Goal: Information Seeking & Learning: Learn about a topic

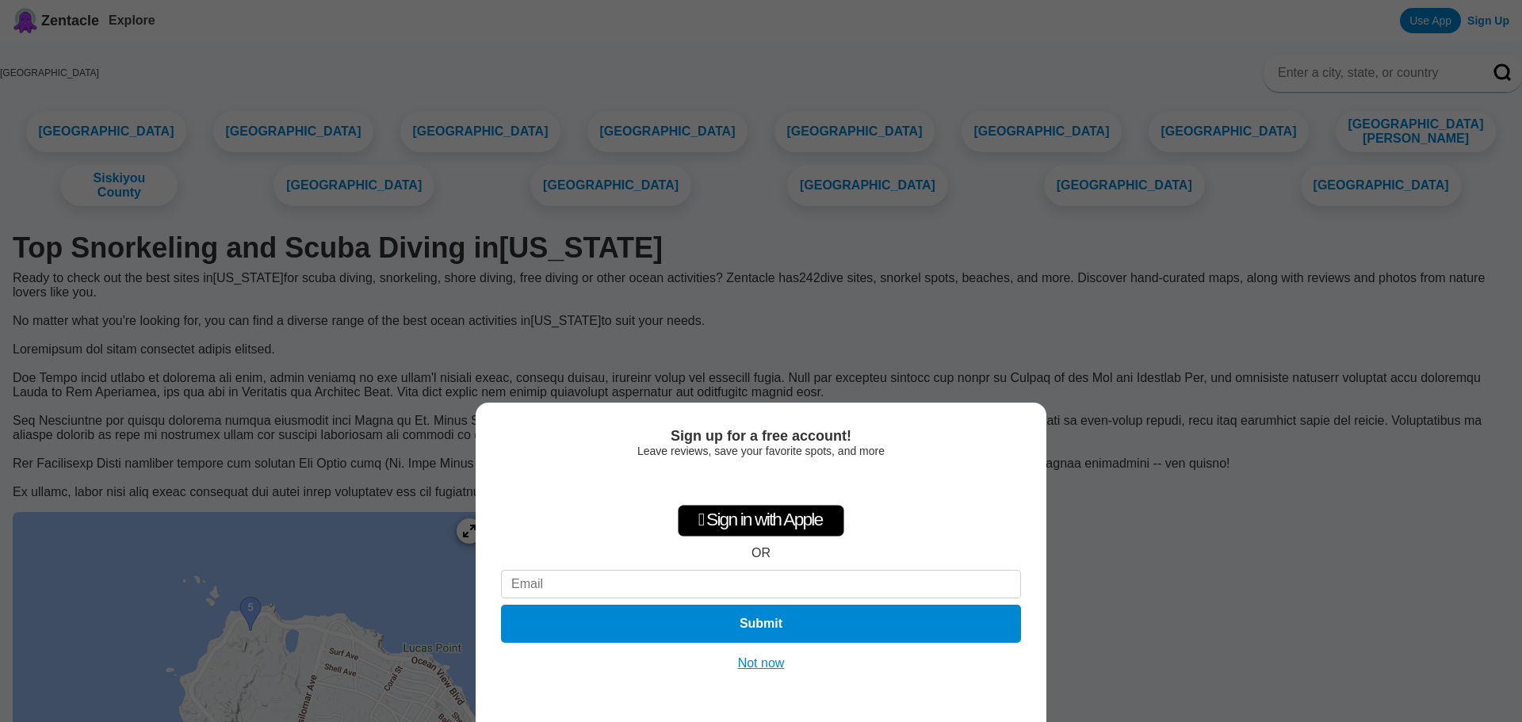
click at [775, 660] on button "Not now" at bounding box center [761, 664] width 56 height 16
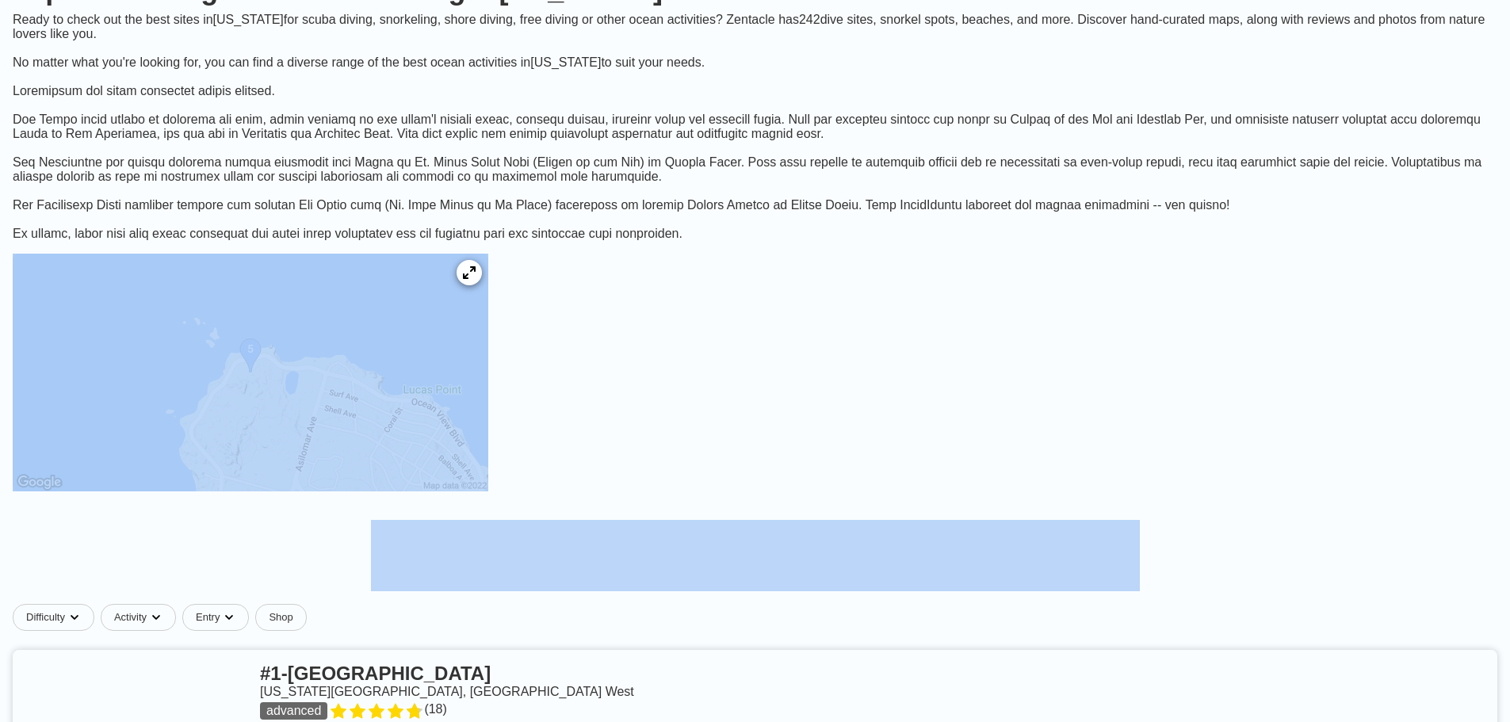
scroll to position [317, 0]
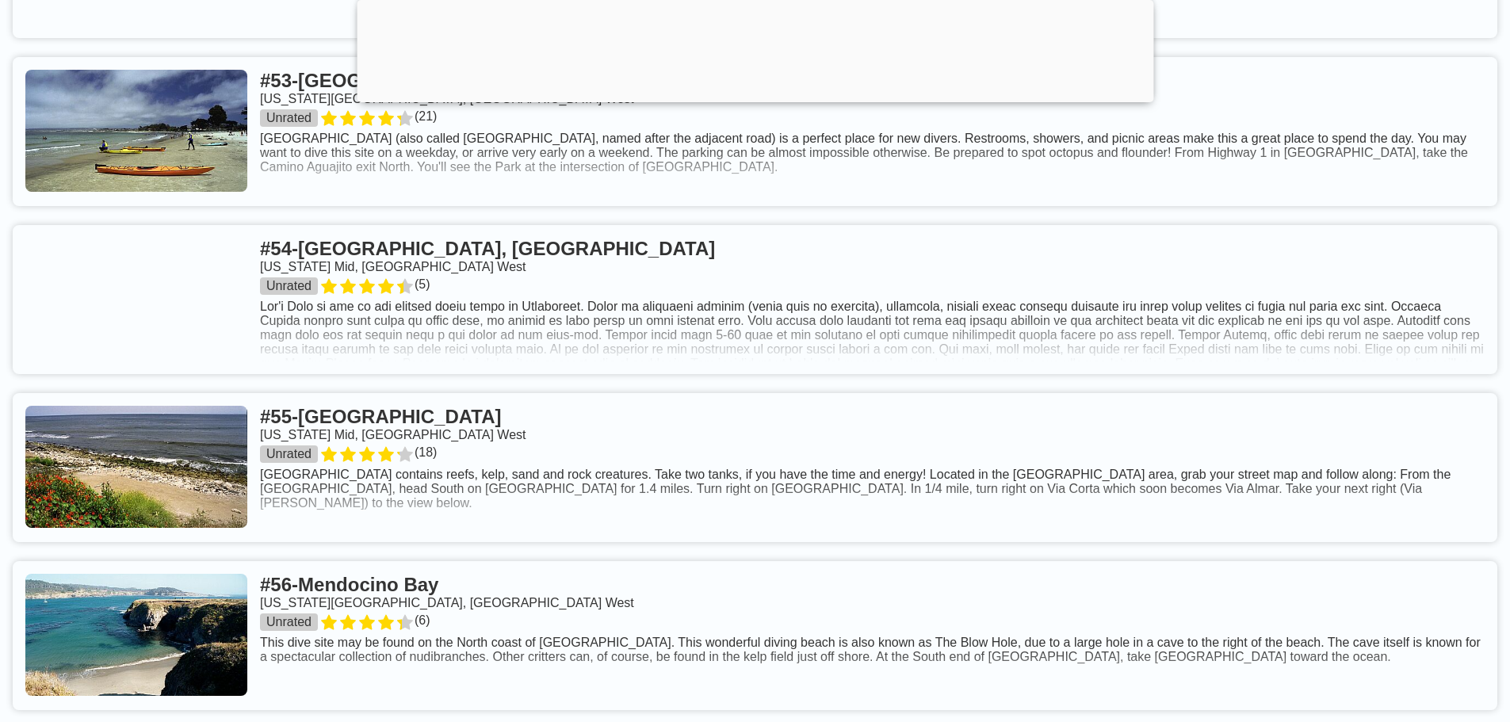
scroll to position [10386, 0]
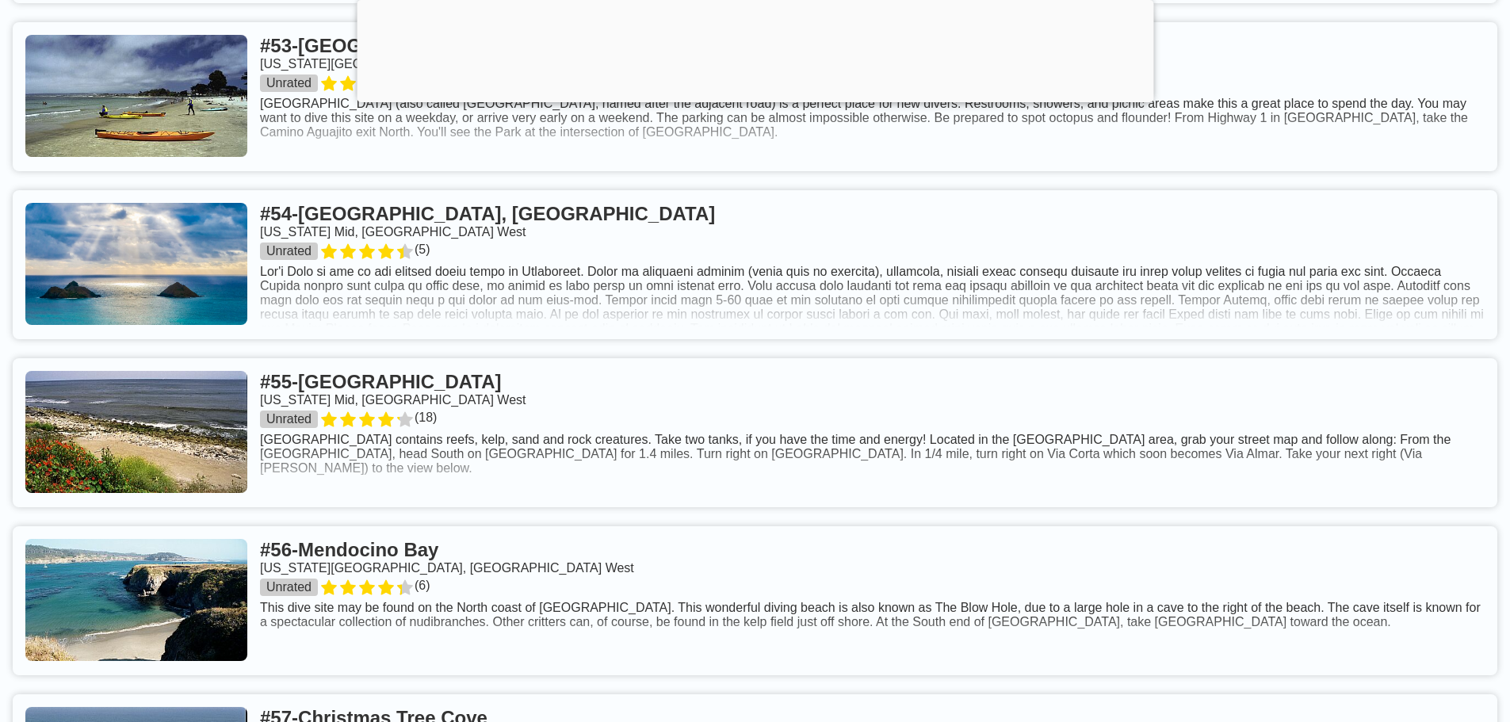
click at [656, 339] on link at bounding box center [755, 264] width 1485 height 149
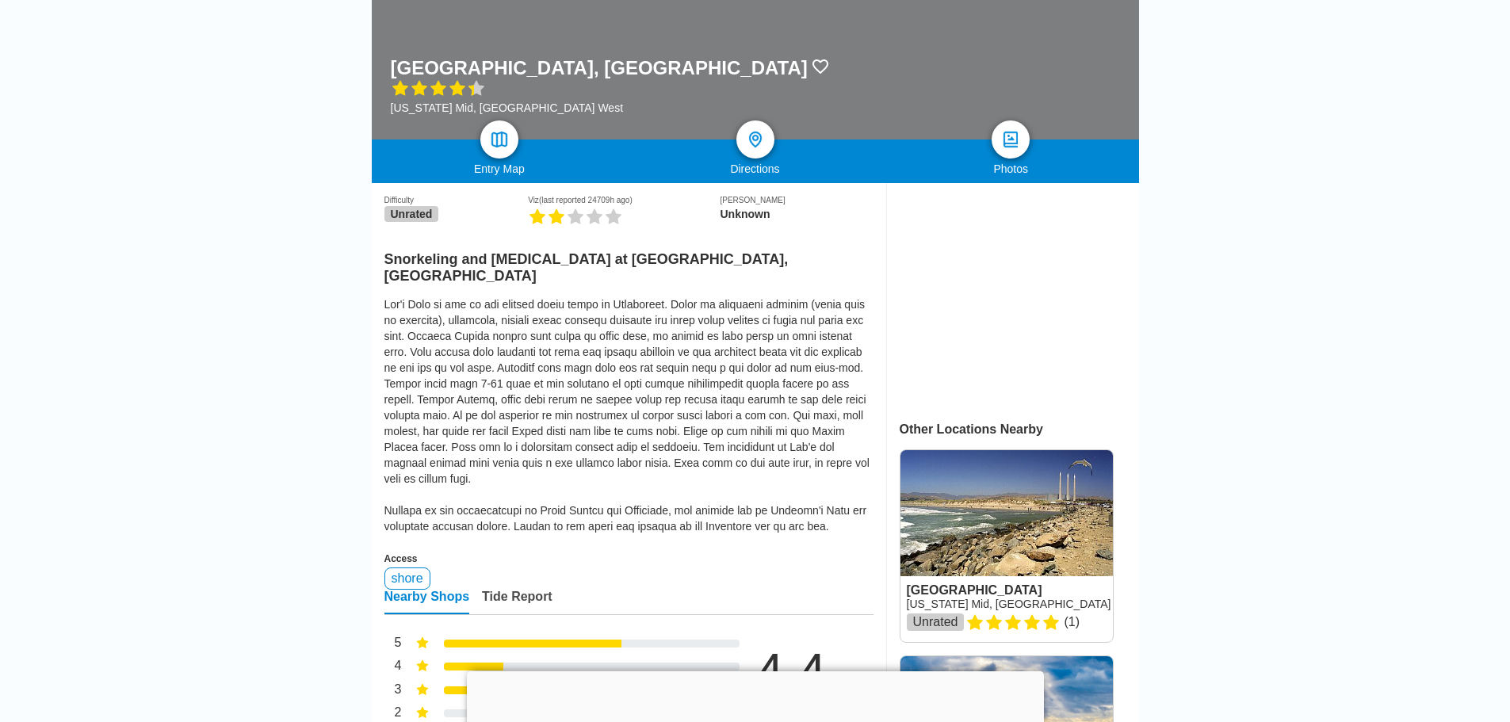
scroll to position [317, 0]
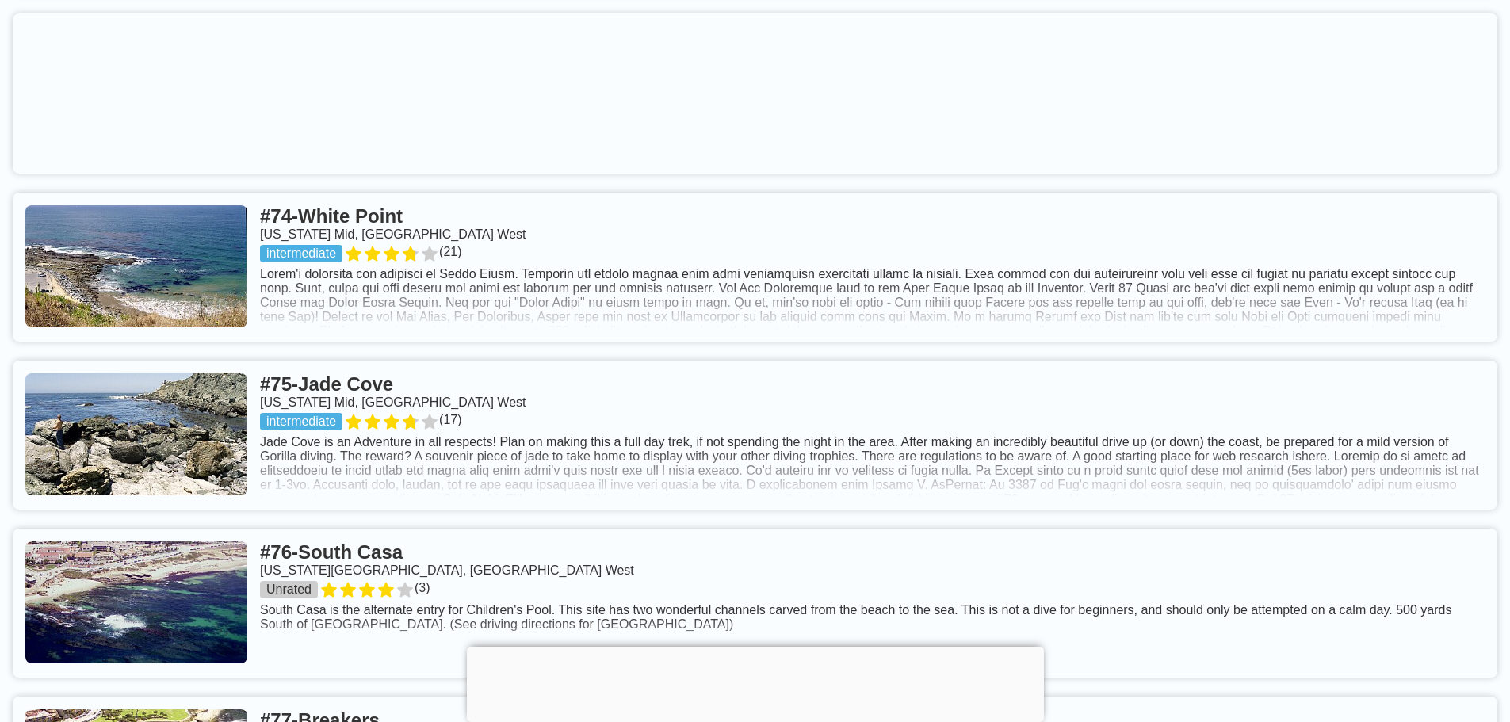
scroll to position [14192, 0]
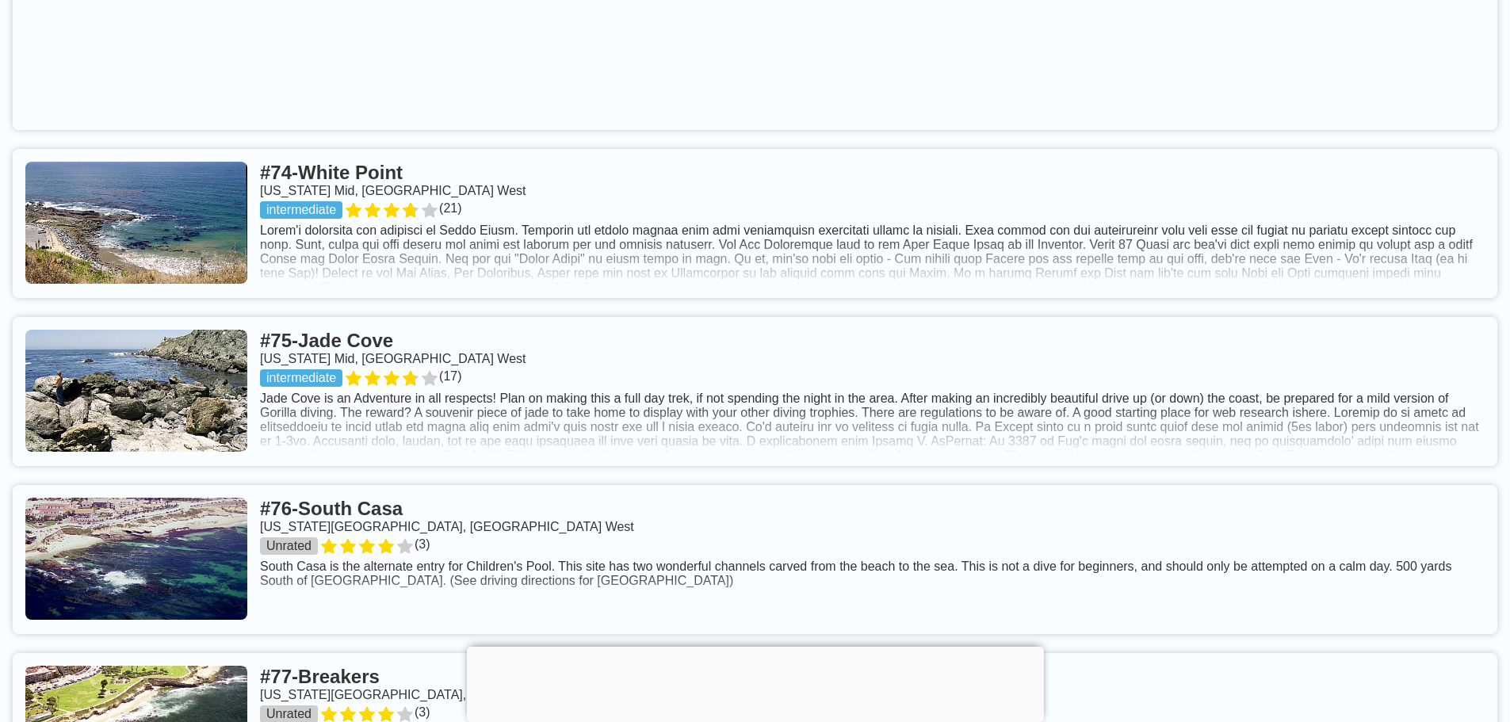
click at [741, 285] on link at bounding box center [755, 223] width 1485 height 149
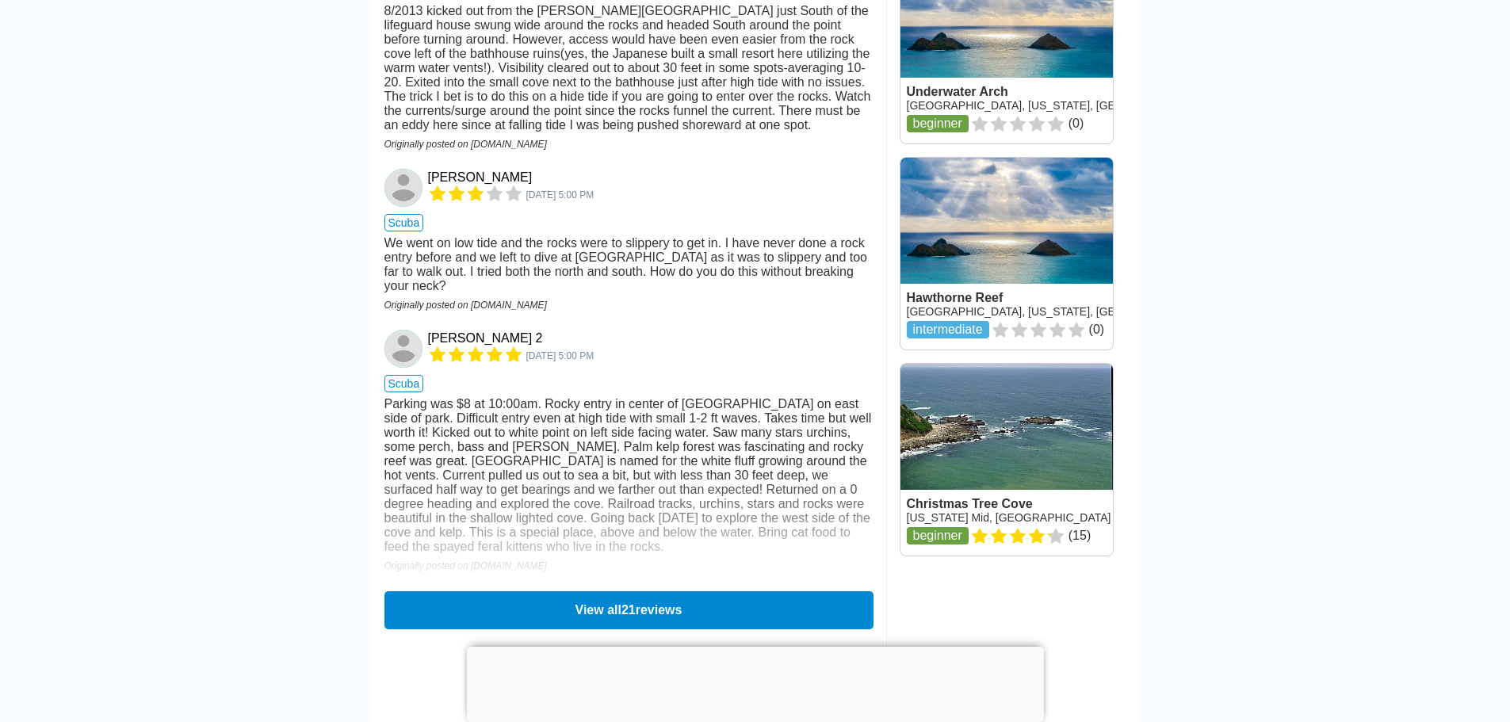
scroll to position [2379, 0]
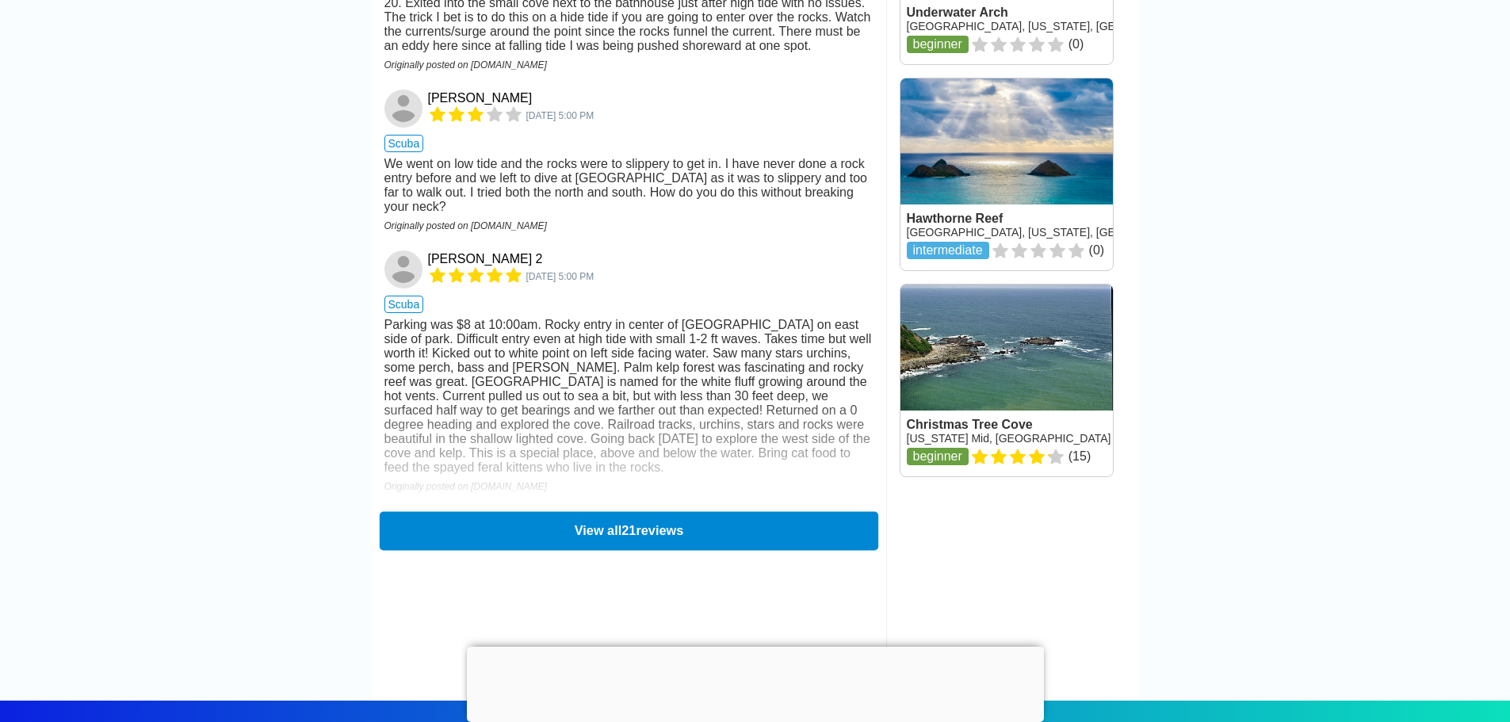
click at [634, 541] on button "View all 21 reviews" at bounding box center [628, 530] width 499 height 39
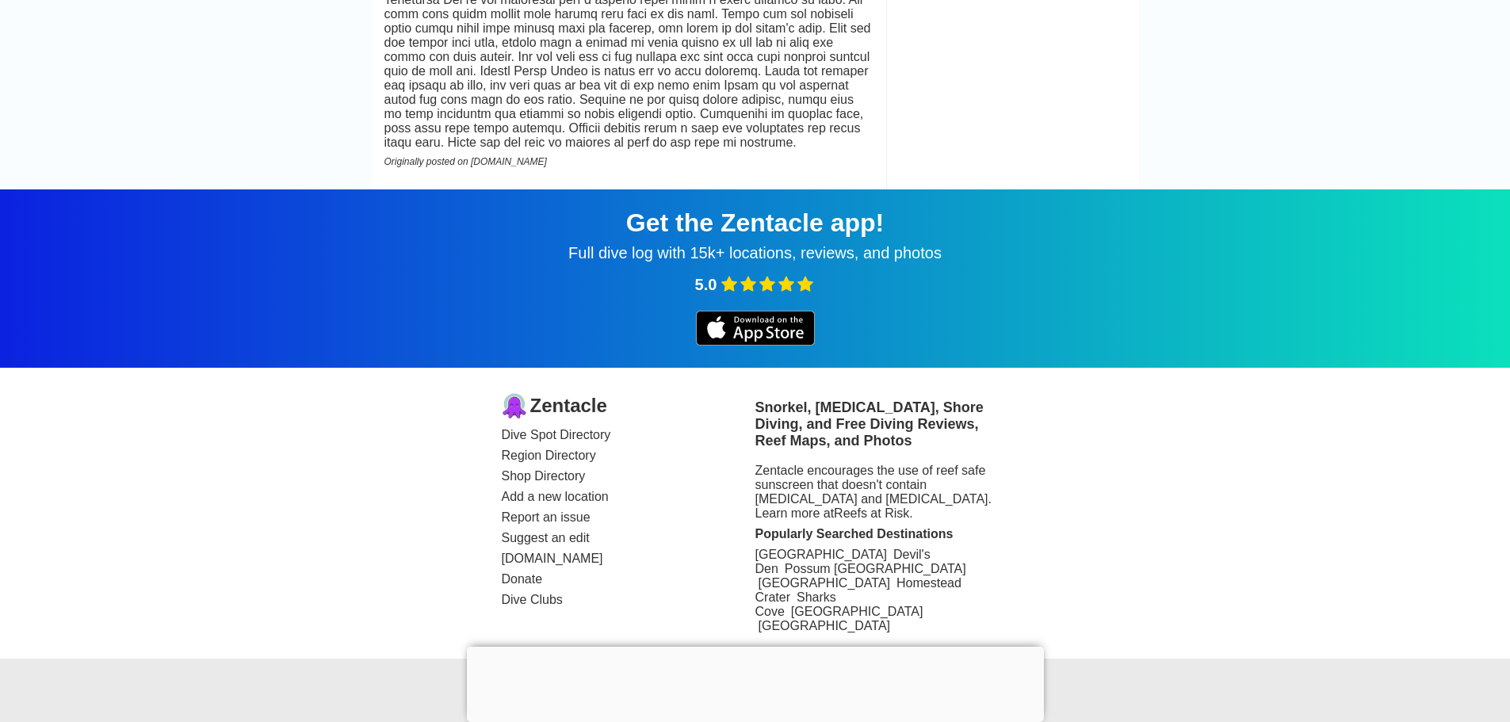
scroll to position [6343, 0]
